Goal: Information Seeking & Learning: Learn about a topic

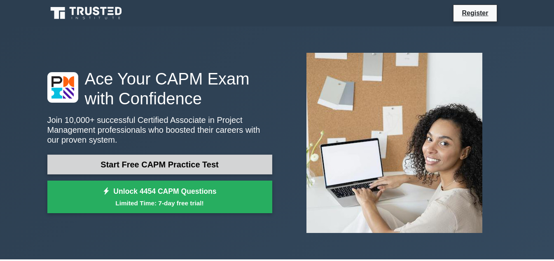
click at [184, 163] on link "Start Free CAPM Practice Test" at bounding box center [159, 164] width 225 height 20
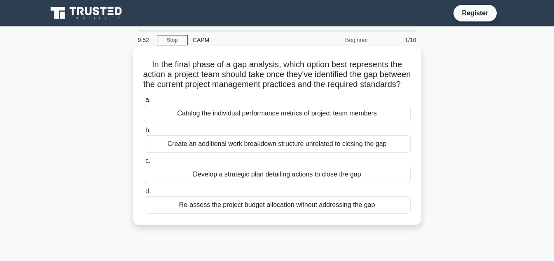
click at [193, 148] on div "Create an additional work breakdown structure unrelated to closing the gap" at bounding box center [277, 143] width 267 height 17
click at [144, 133] on input "b. Create an additional work breakdown structure unrelated to closing the gap" at bounding box center [144, 130] width 0 height 5
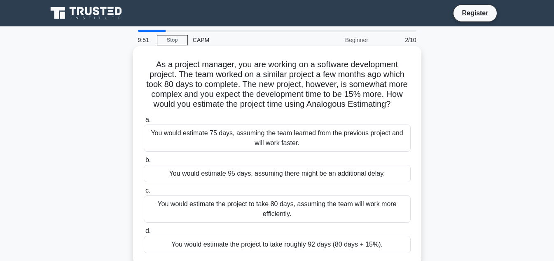
scroll to position [41, 0]
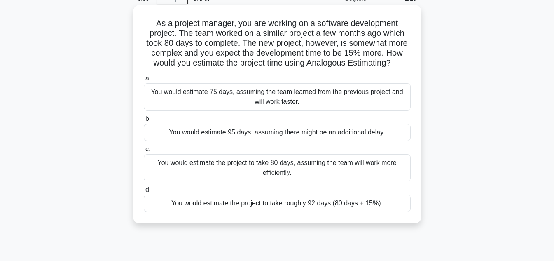
click at [223, 169] on div "You would estimate the project to take 80 days, assuming the team will work mor…" at bounding box center [277, 167] width 267 height 27
click at [144, 152] on input "c. You would estimate the project to take 80 days, assuming the team will work …" at bounding box center [144, 149] width 0 height 5
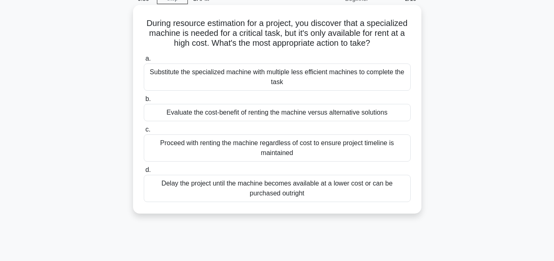
scroll to position [0, 0]
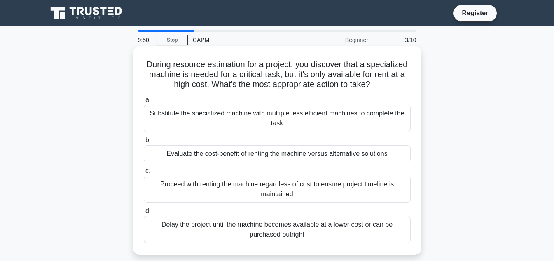
click at [220, 99] on label "a. Substitute the specialized machine with multiple less efficient machines to …" at bounding box center [277, 113] width 267 height 37
click at [144, 99] on input "a. Substitute the specialized machine with multiple less efficient machines to …" at bounding box center [144, 99] width 0 height 5
